Goal: Information Seeking & Learning: Learn about a topic

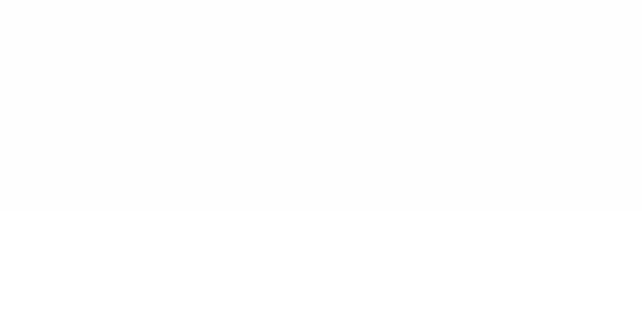
type input "******"
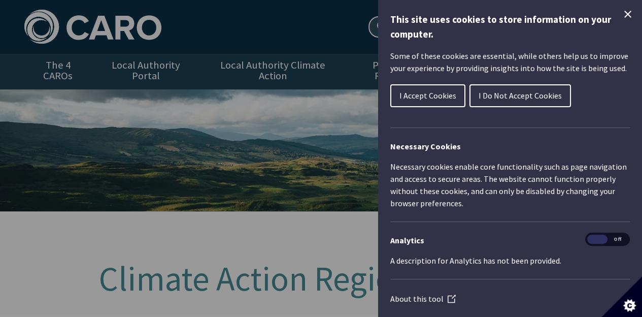
click at [427, 97] on span "I Accept Cookies" at bounding box center [428, 95] width 57 height 10
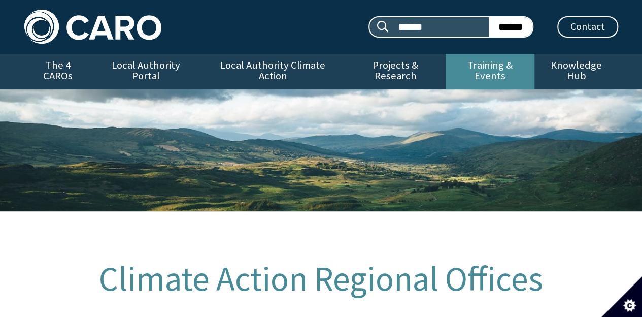
click at [480, 63] on link "Training & Events" at bounding box center [490, 72] width 89 height 36
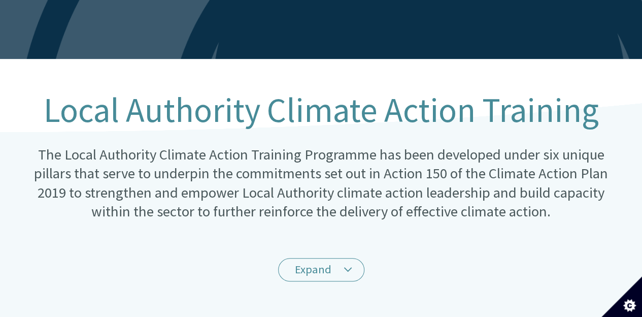
scroll to position [203, 0]
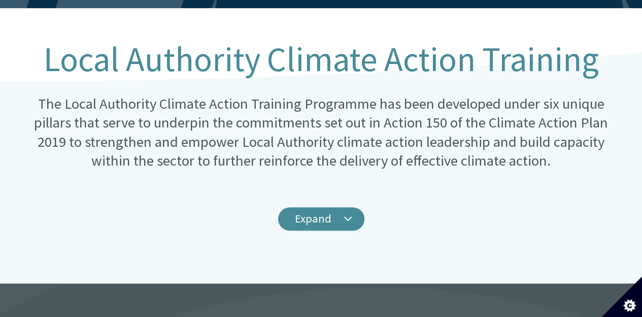
click at [339, 207] on link "Expand" at bounding box center [321, 219] width 86 height 24
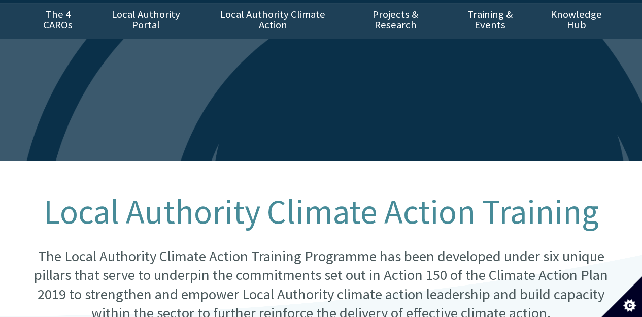
scroll to position [0, 0]
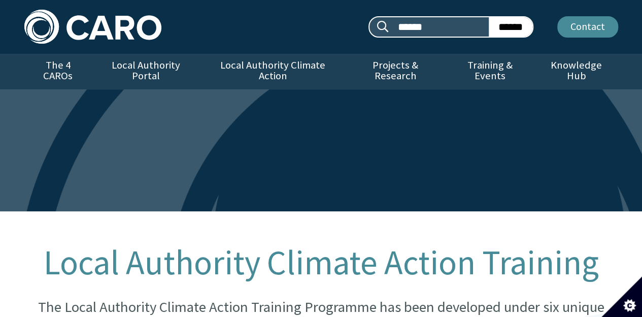
click at [604, 28] on link "Contact" at bounding box center [588, 26] width 61 height 21
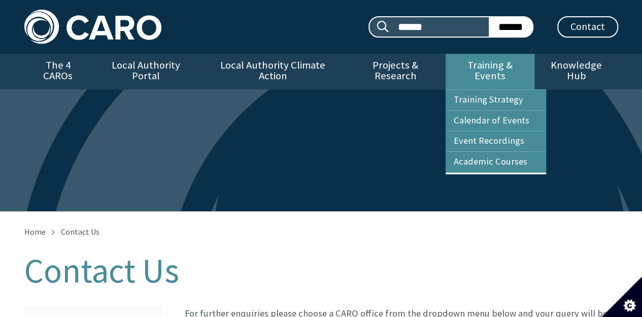
click at [501, 70] on link "Training & Events" at bounding box center [490, 72] width 89 height 36
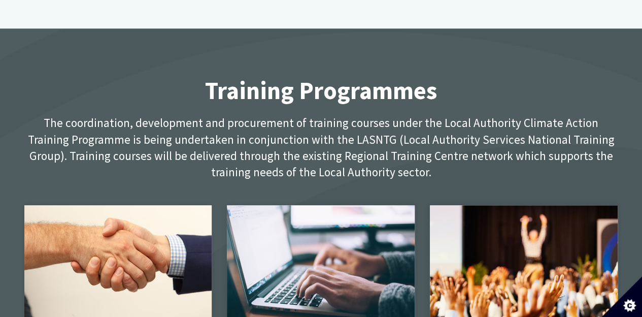
scroll to position [457, 0]
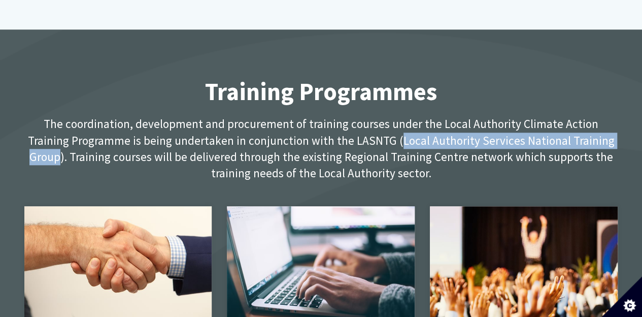
drag, startPoint x: 360, startPoint y: 130, endPoint x: 585, endPoint y: 132, distance: 225.5
click at [595, 133] on p "The coordination, development and procurement of training courses under the Loc…" at bounding box center [321, 149] width 594 height 66
copy p "Local Authority Services National Training Group"
